Goal: Information Seeking & Learning: Learn about a topic

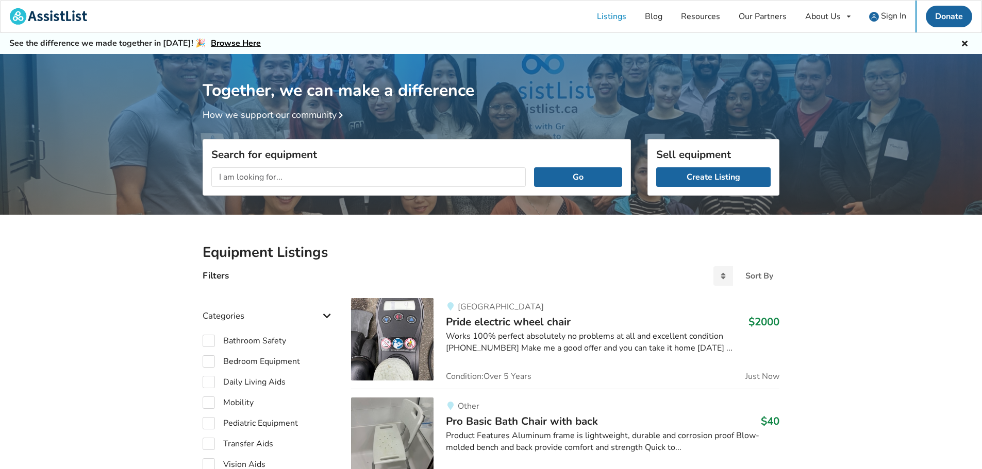
click at [269, 177] on input "text" at bounding box center [368, 177] width 314 height 20
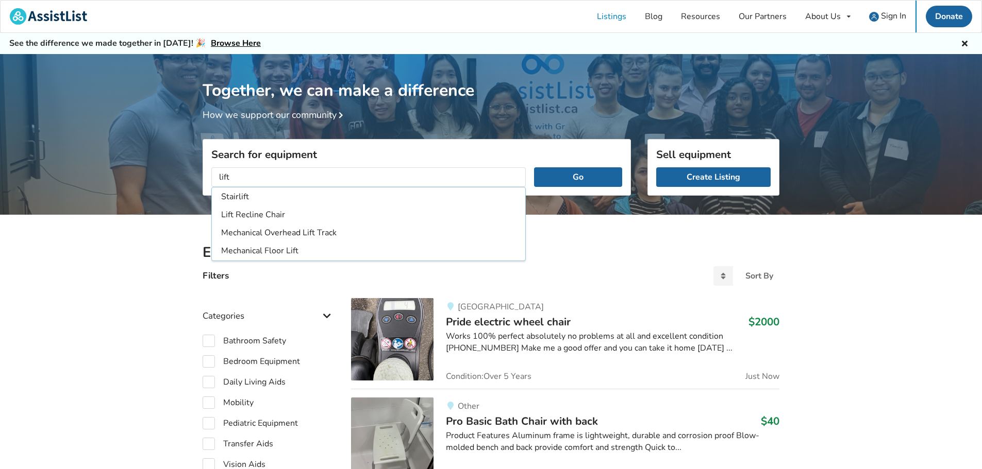
type input "lift"
click at [534, 167] on button "Go" at bounding box center [578, 177] width 88 height 20
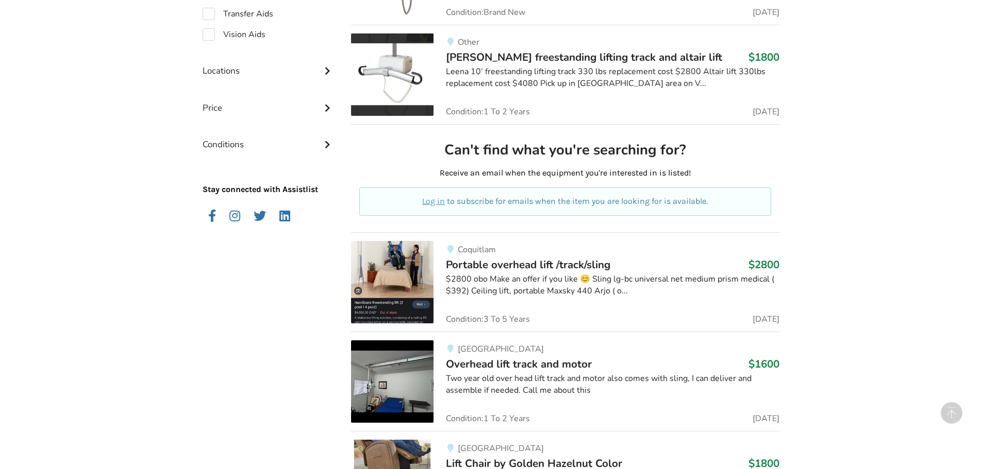
scroll to position [618, 0]
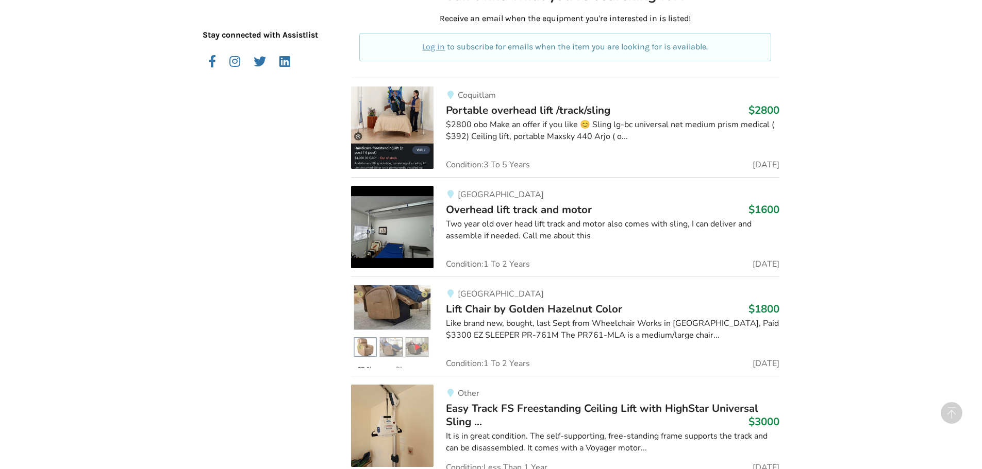
click at [512, 213] on span "Overhead lift track and motor" at bounding box center [519, 209] width 146 height 14
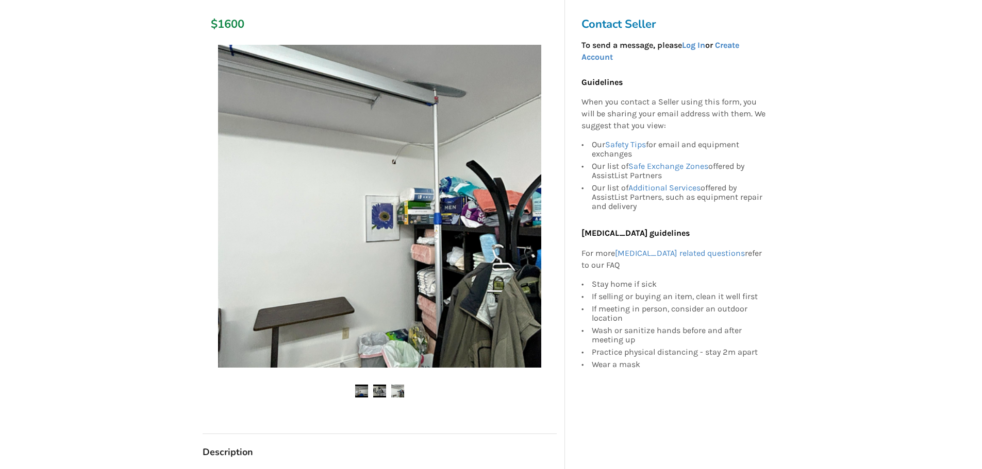
scroll to position [155, 0]
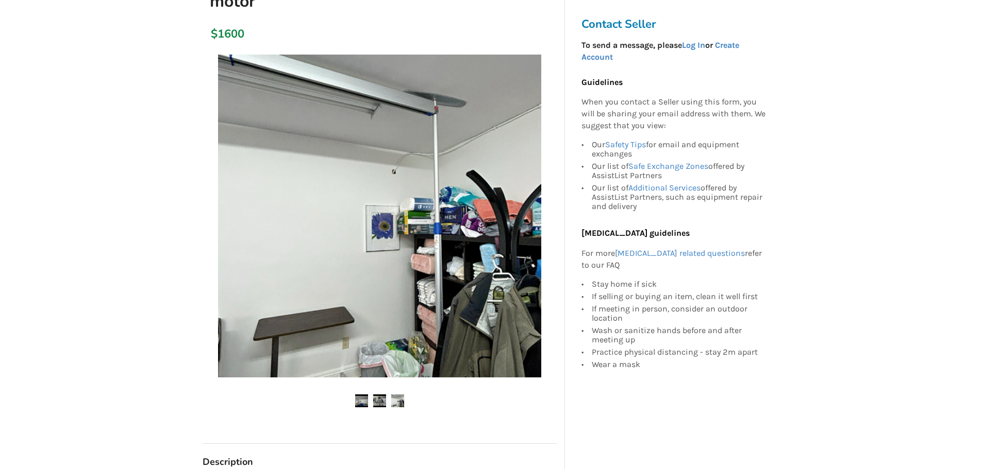
click at [381, 395] on img at bounding box center [379, 401] width 13 height 13
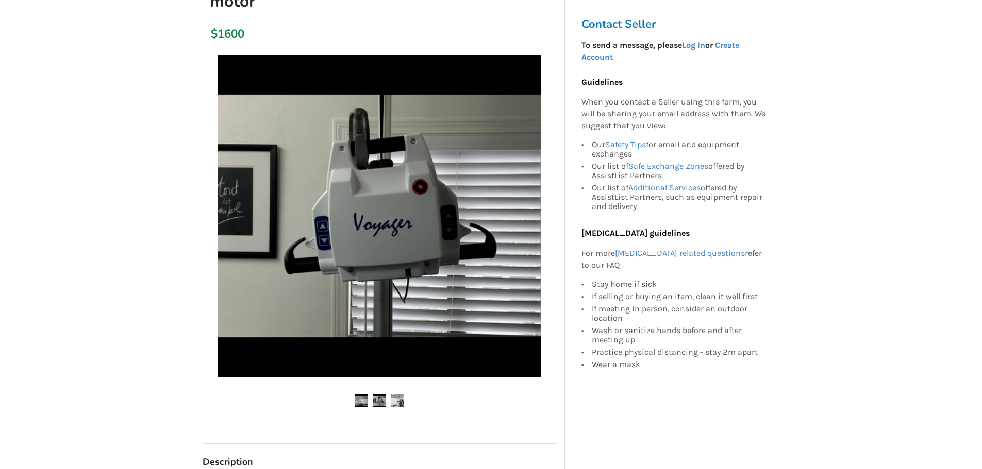
click at [395, 395] on img at bounding box center [397, 401] width 13 height 13
click at [394, 395] on img at bounding box center [397, 401] width 13 height 13
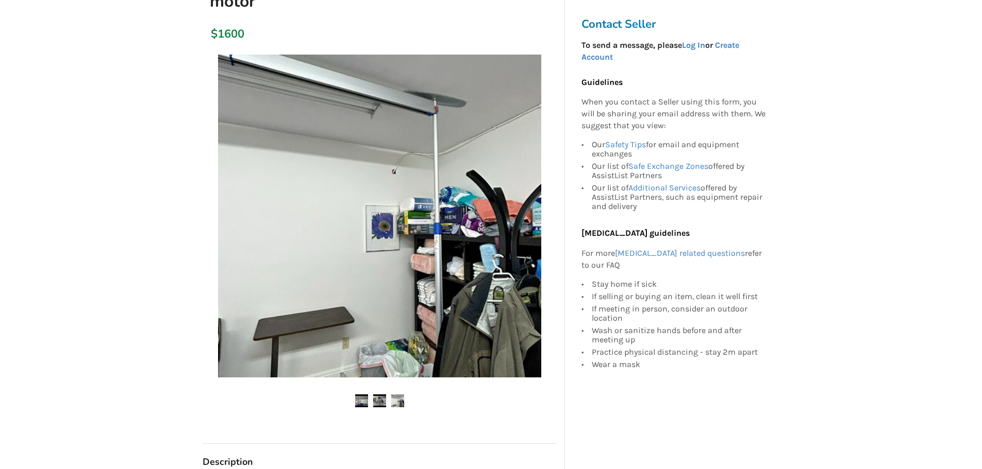
click at [355, 395] on img at bounding box center [361, 401] width 13 height 13
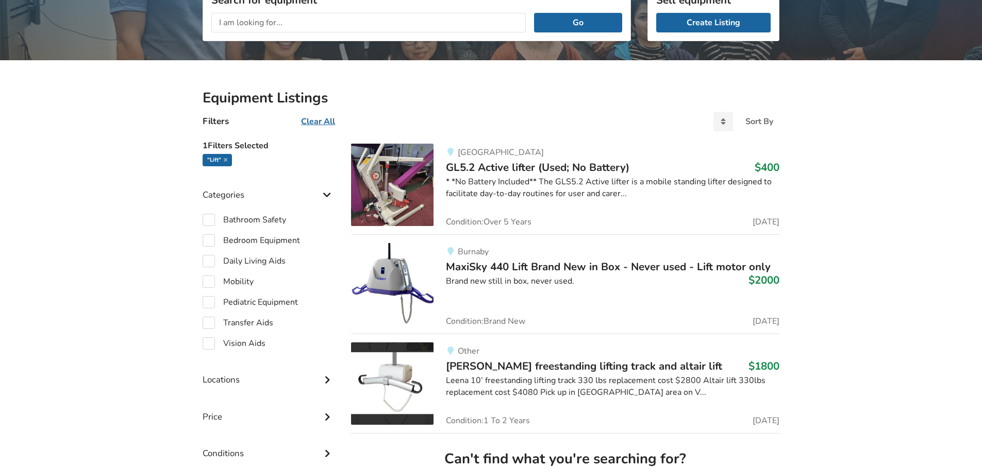
scroll to position [618, 0]
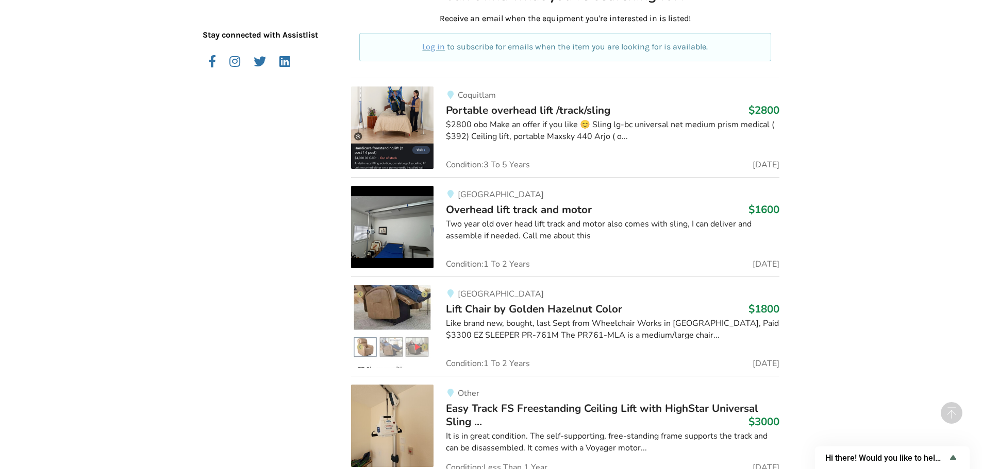
click at [523, 212] on span "Overhead lift track and motor" at bounding box center [519, 209] width 146 height 14
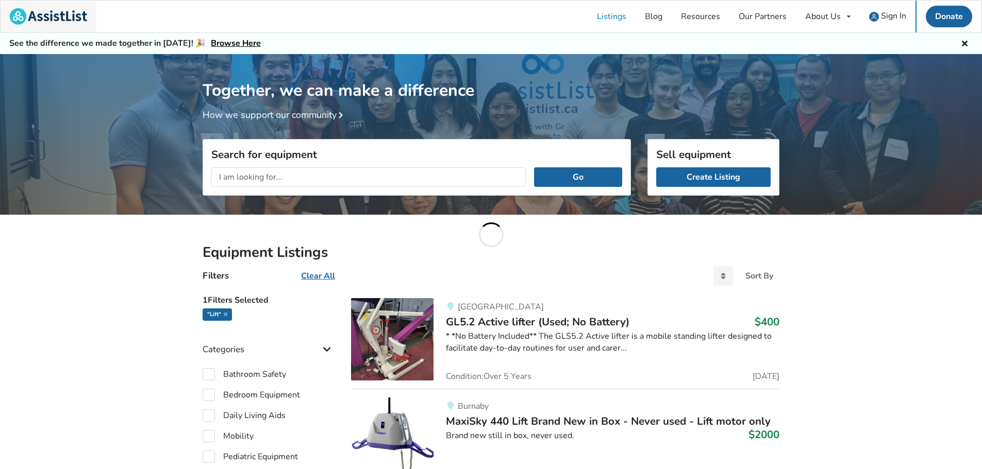
scroll to position [618, 0]
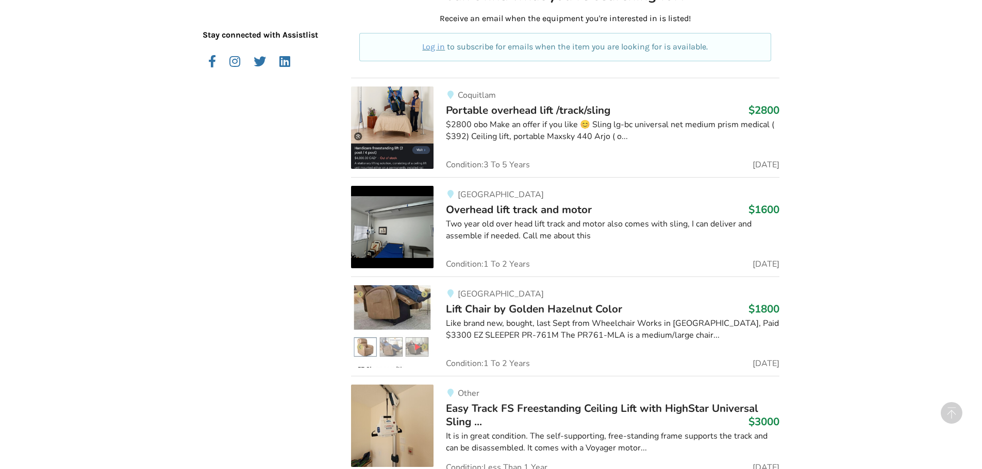
click at [533, 110] on span "Portable overhead lift /track/sling" at bounding box center [528, 110] width 164 height 14
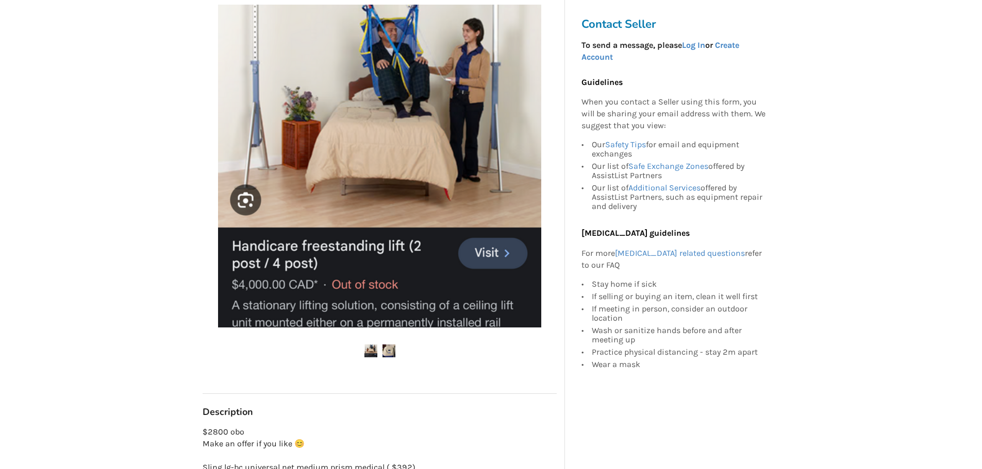
scroll to position [206, 0]
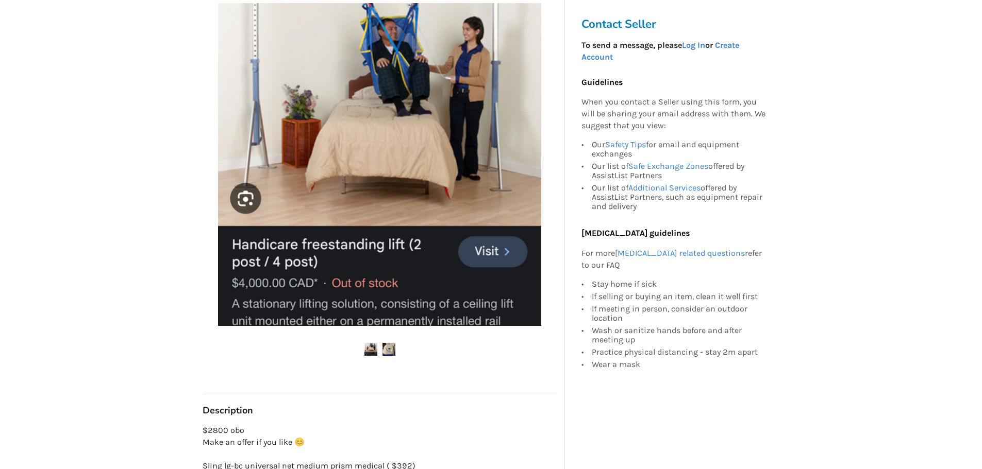
click at [389, 348] on img at bounding box center [388, 349] width 13 height 13
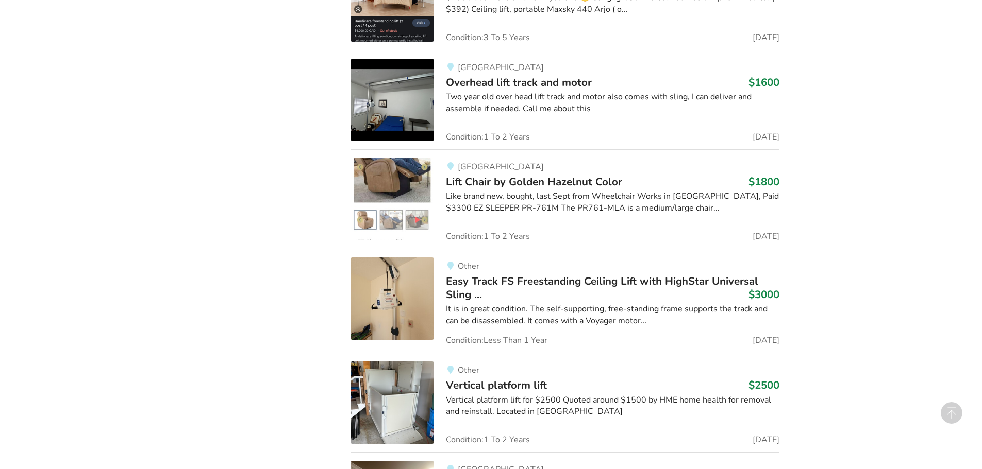
scroll to position [773, 0]
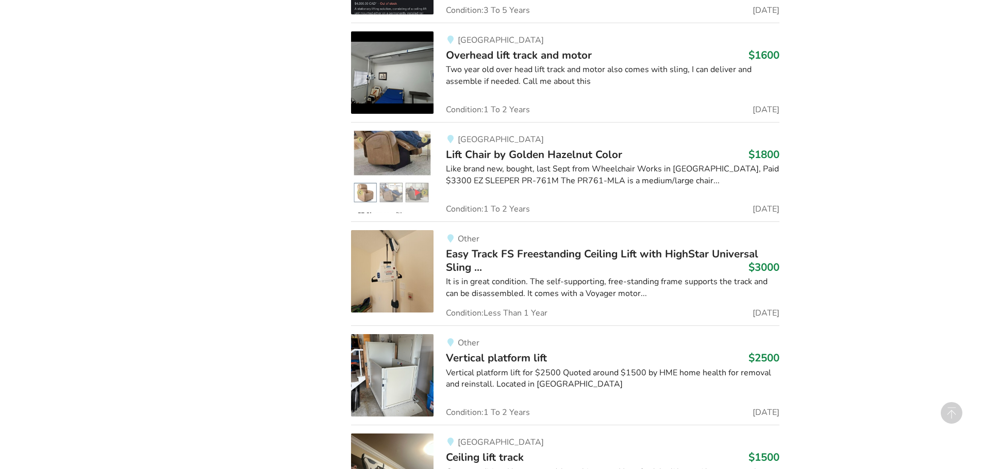
click at [580, 256] on span "Easy Track FS Freestanding Ceiling Lift with HighStar Universal Sling ..." at bounding box center [602, 261] width 312 height 28
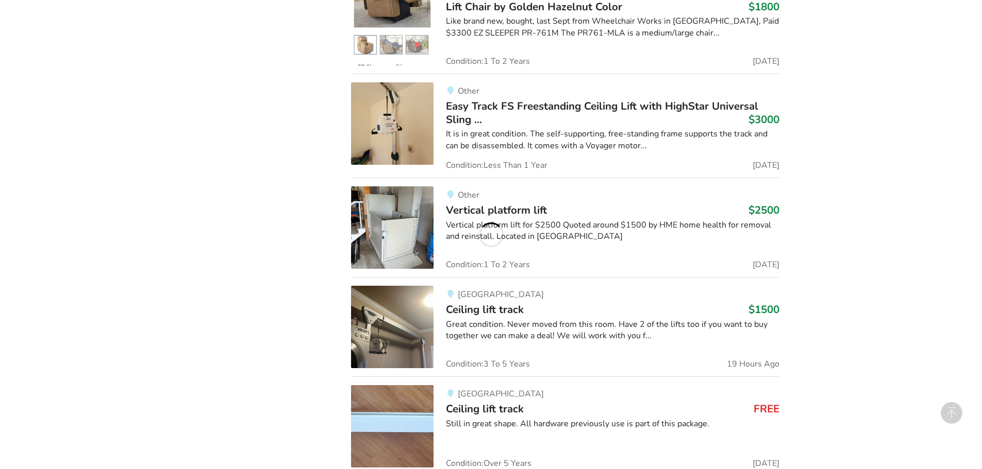
scroll to position [927, 0]
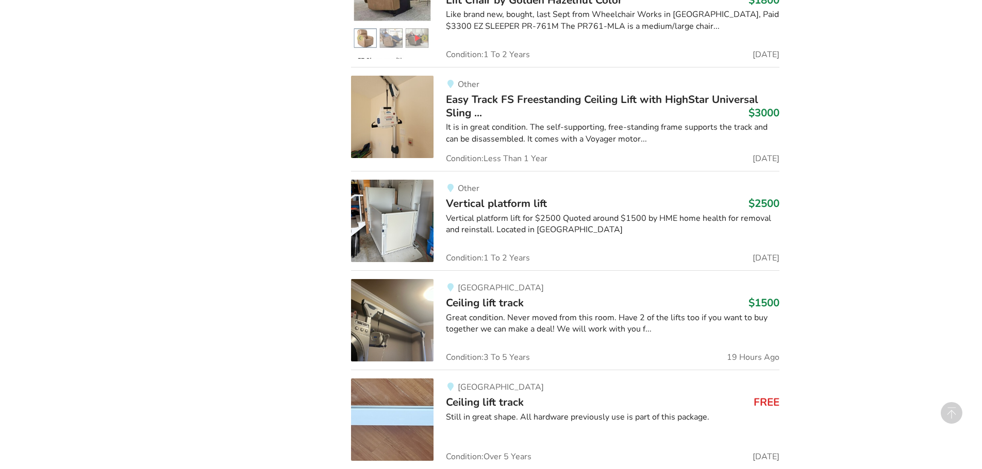
click at [465, 301] on span "Ceiling lift track" at bounding box center [485, 303] width 78 height 14
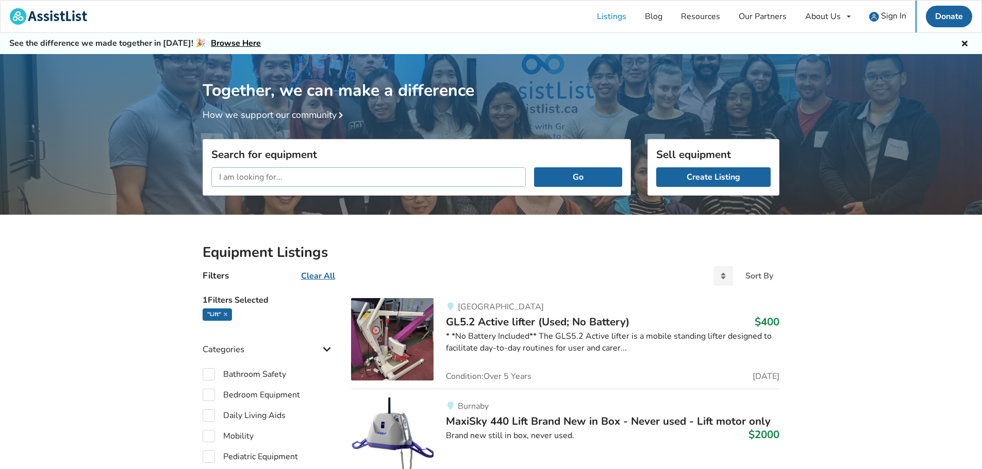
click at [282, 173] on input "text" at bounding box center [368, 177] width 314 height 20
type input "bed"
click at [534, 167] on button "Go" at bounding box center [578, 177] width 88 height 20
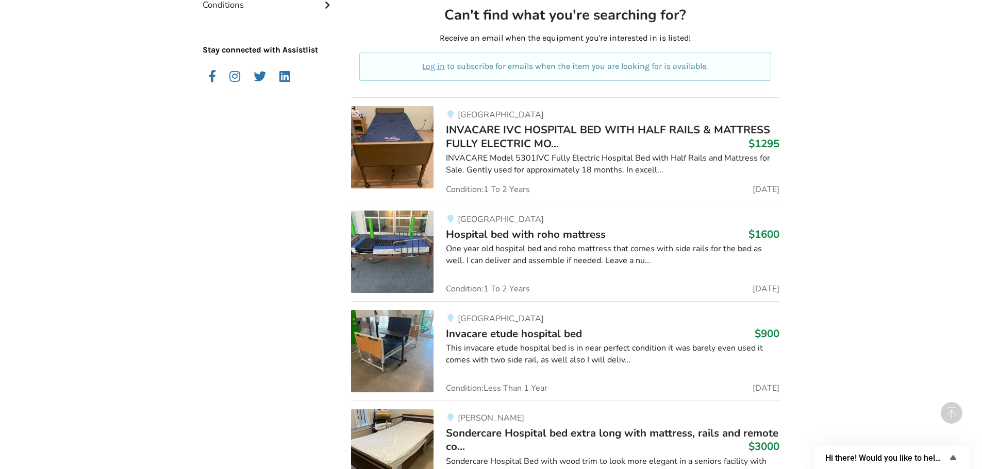
scroll to position [618, 0]
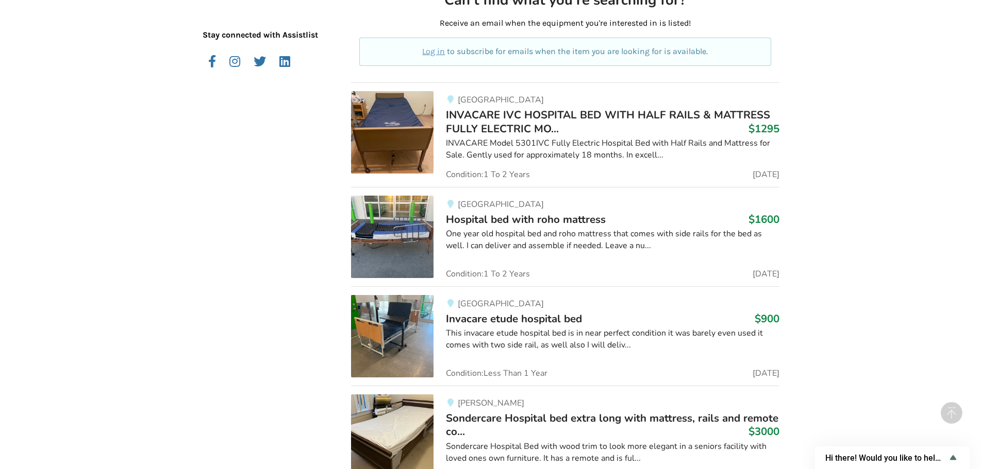
click at [581, 216] on span "Hospital bed with roho mattress" at bounding box center [526, 219] width 160 height 14
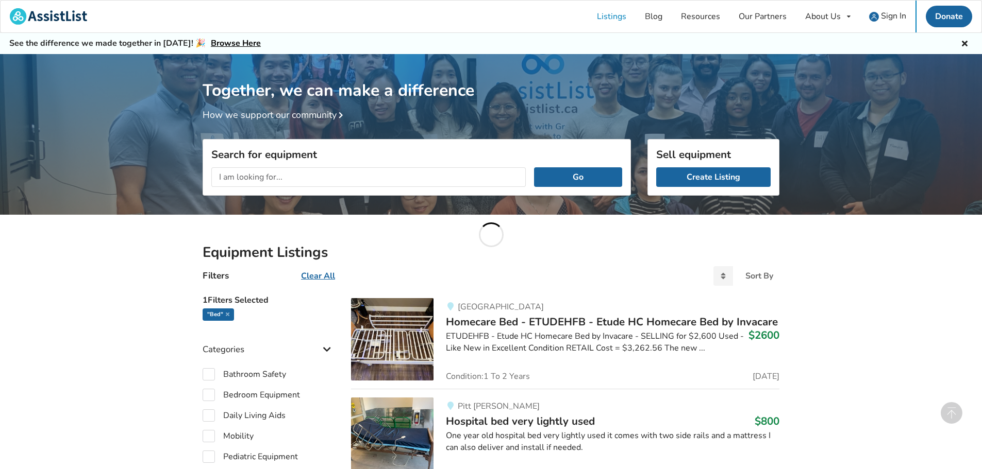
scroll to position [618, 0]
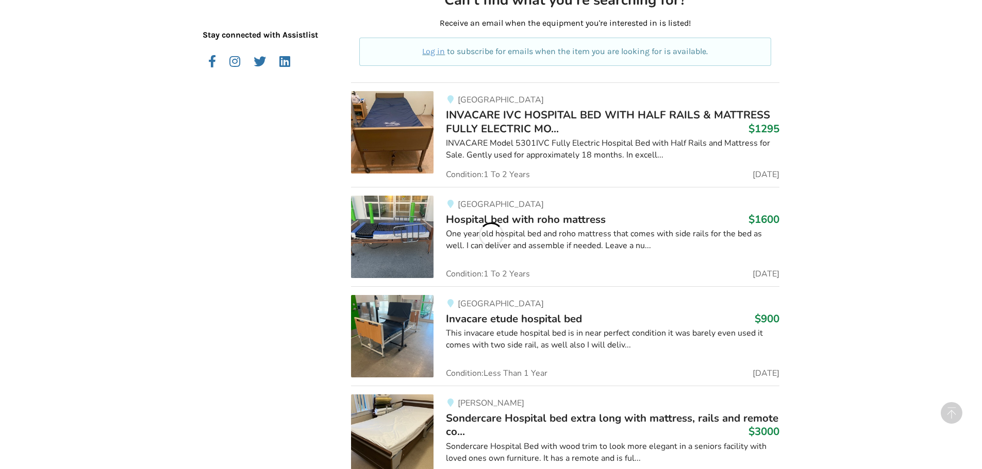
click at [892, 229] on div "Equipment Listings Filters Clear All Sort By Most recent Price ascending Price …" at bounding box center [491, 203] width 982 height 1212
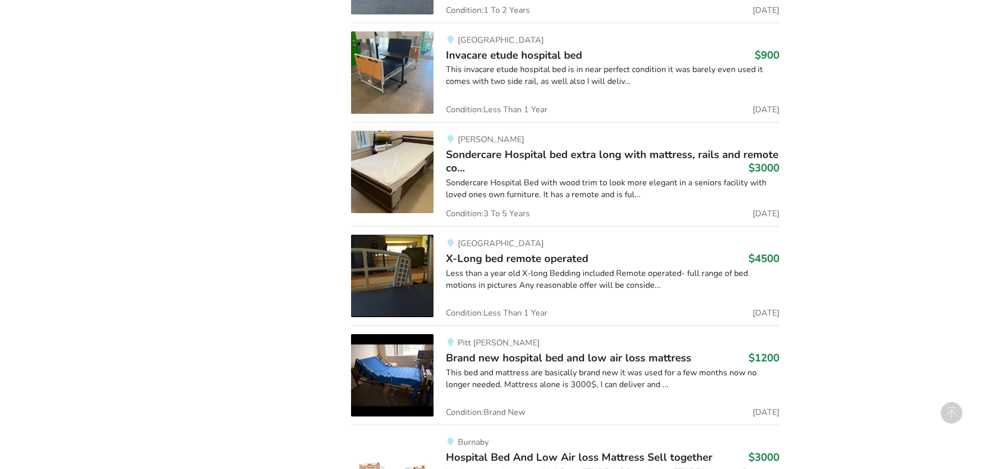
scroll to position [1005, 0]
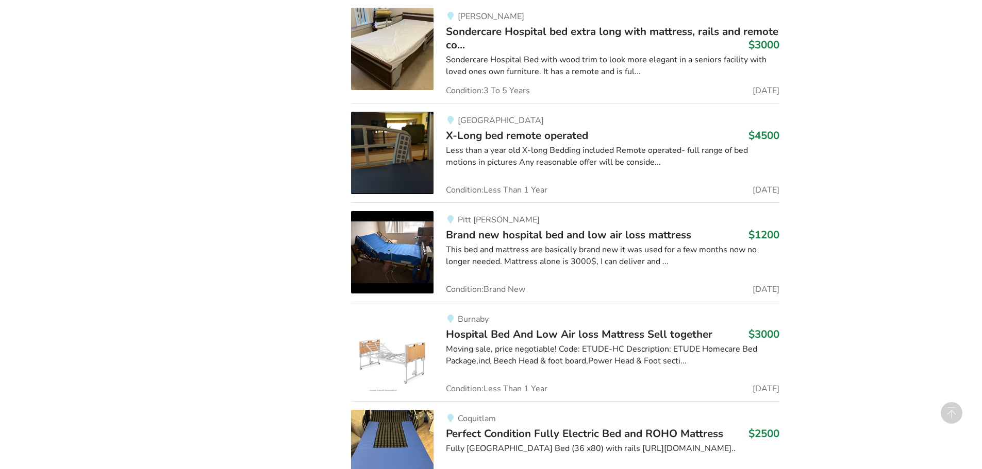
click at [627, 235] on span "Brand new hospital bed and low air loss mattress" at bounding box center [568, 235] width 245 height 14
